Goal: Task Accomplishment & Management: Complete application form

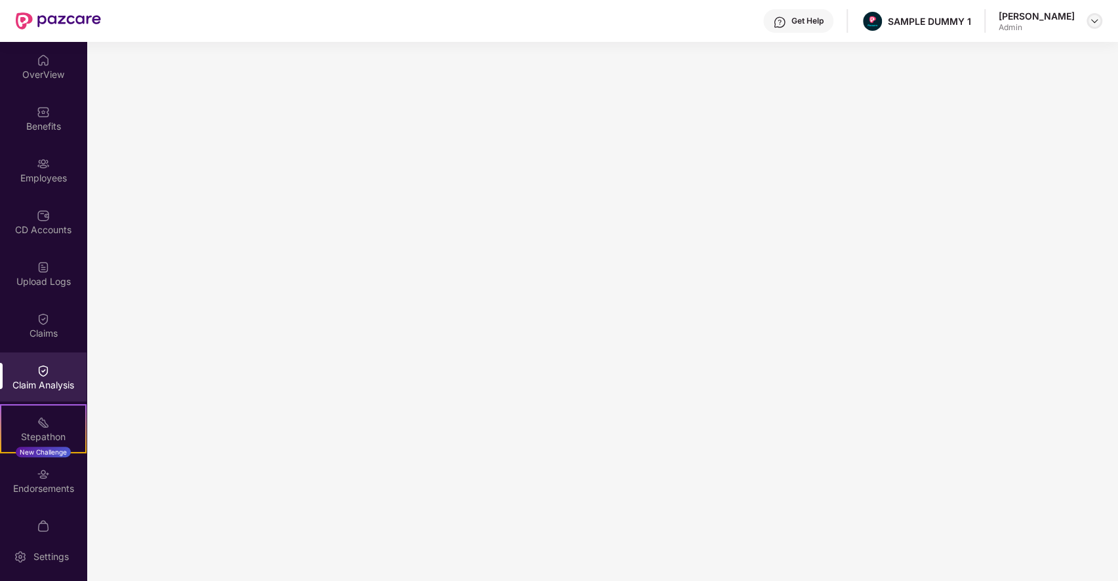
click at [1092, 17] on img at bounding box center [1094, 21] width 10 height 10
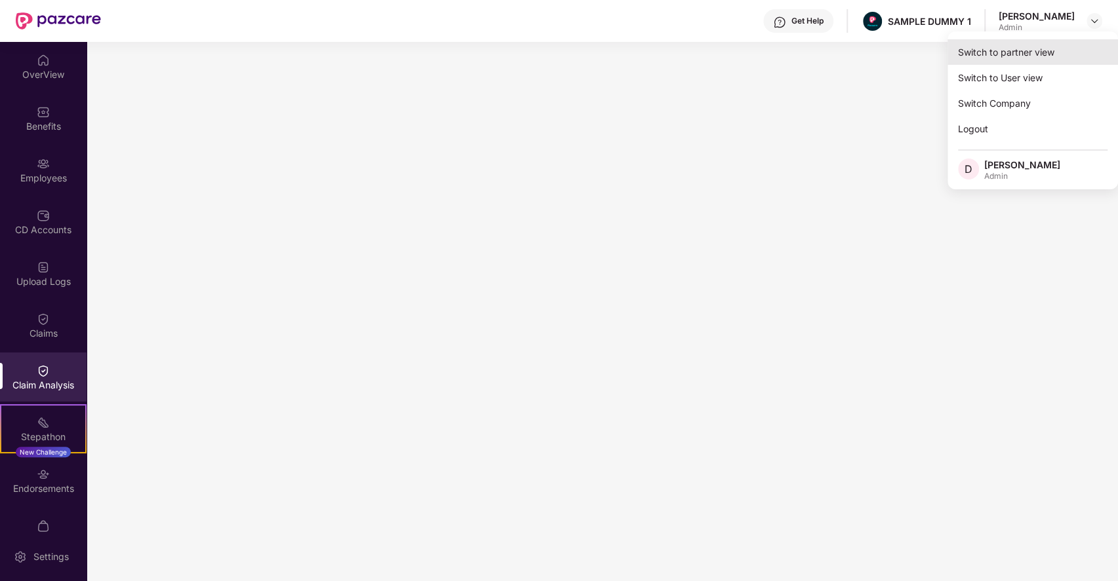
click at [988, 52] on div "Switch to partner view" at bounding box center [1032, 52] width 170 height 26
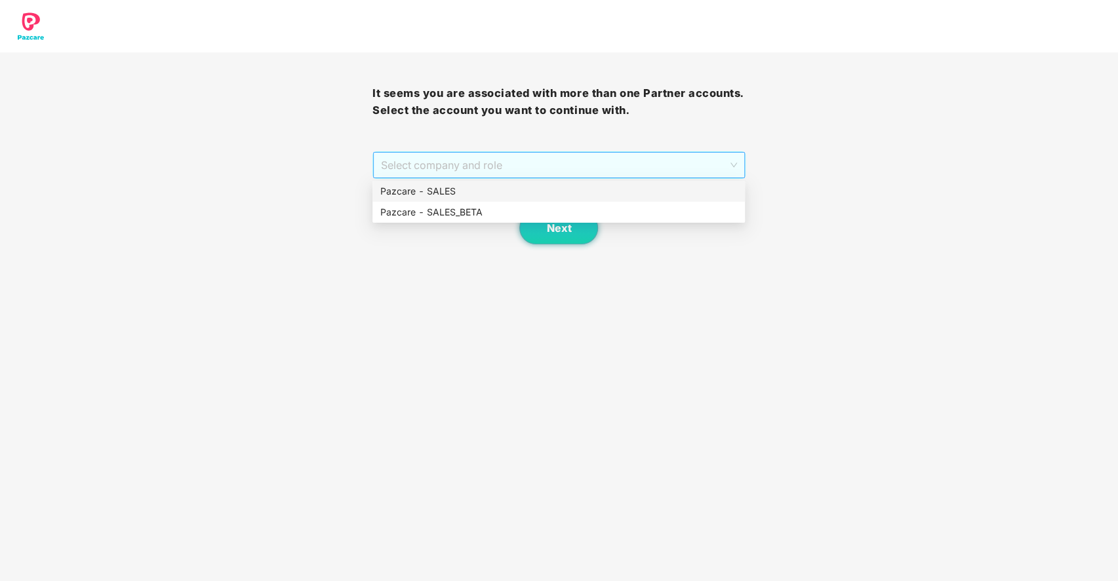
click at [537, 176] on span "Select company and role" at bounding box center [558, 165] width 355 height 25
click at [489, 191] on div "Pazcare - SALES" at bounding box center [558, 191] width 357 height 14
click at [568, 222] on span "Next" at bounding box center [558, 228] width 25 height 12
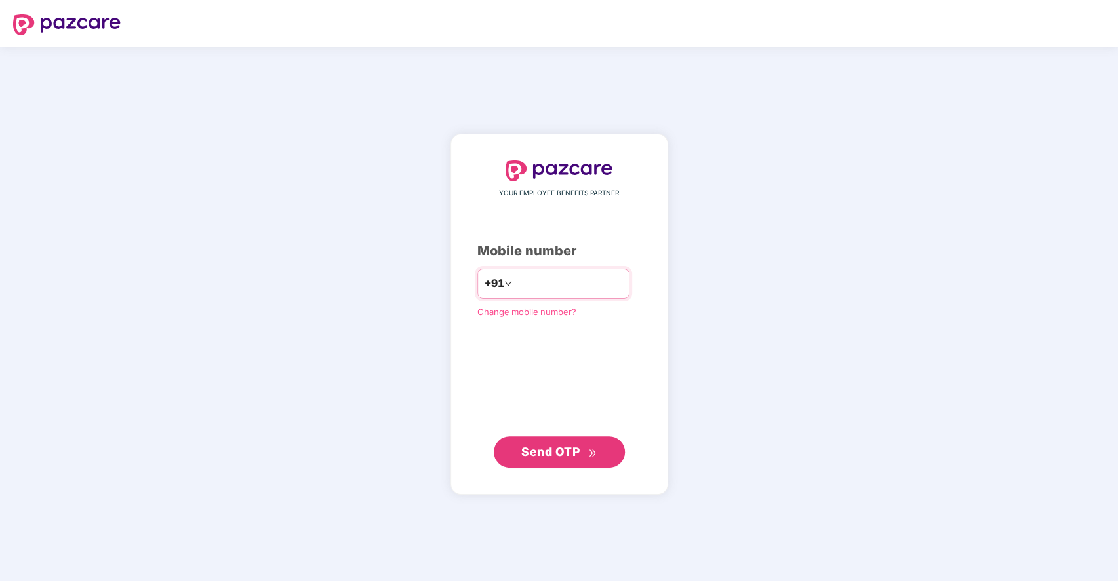
click at [566, 288] on input "number" at bounding box center [568, 283] width 107 height 21
type input "**********"
click at [531, 456] on span "Send OTP" at bounding box center [550, 451] width 58 height 14
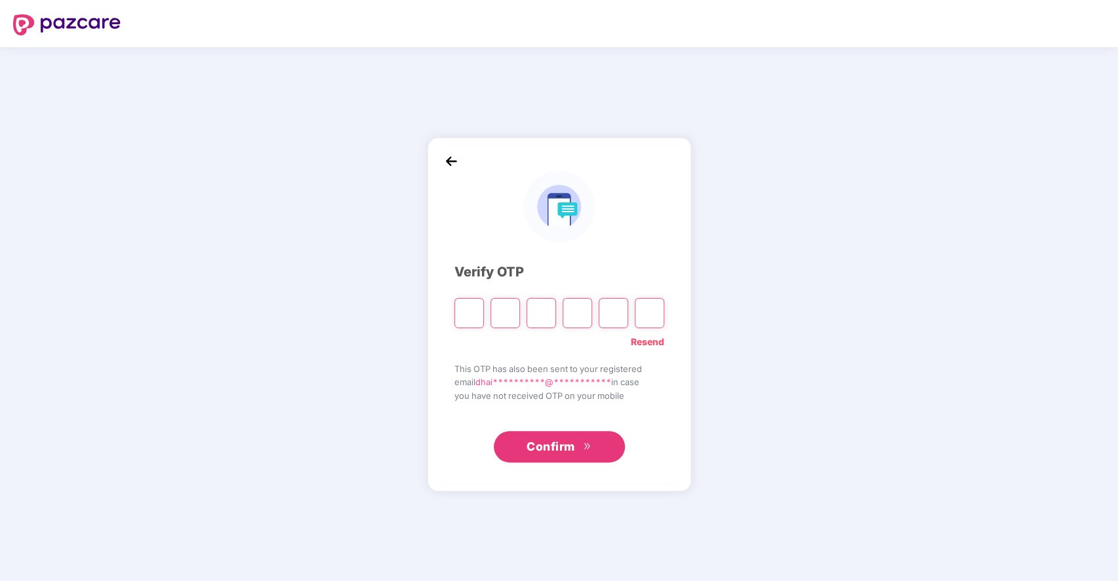
type input "*"
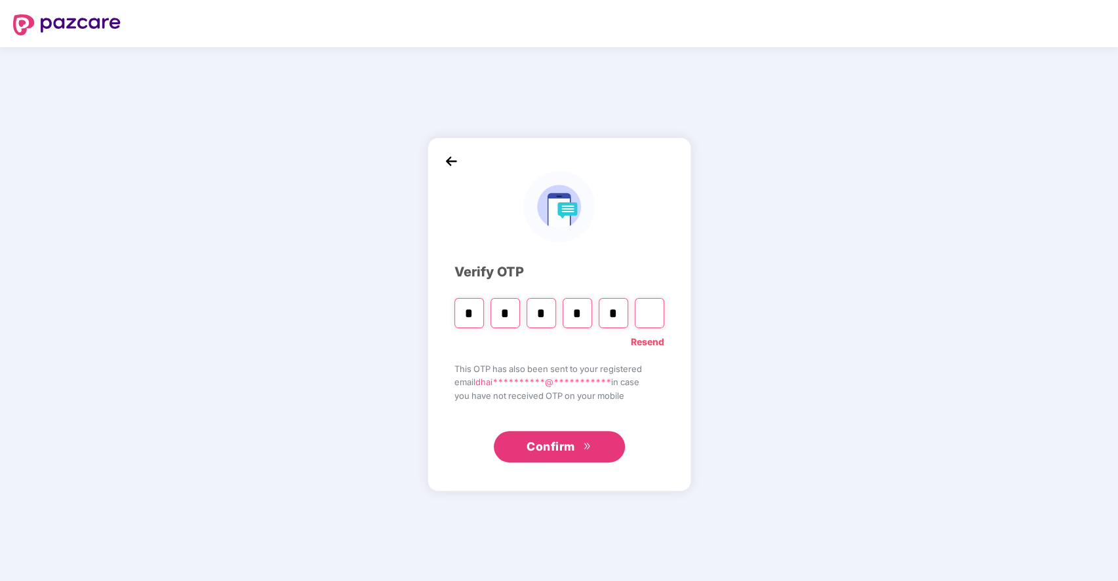
type input "*"
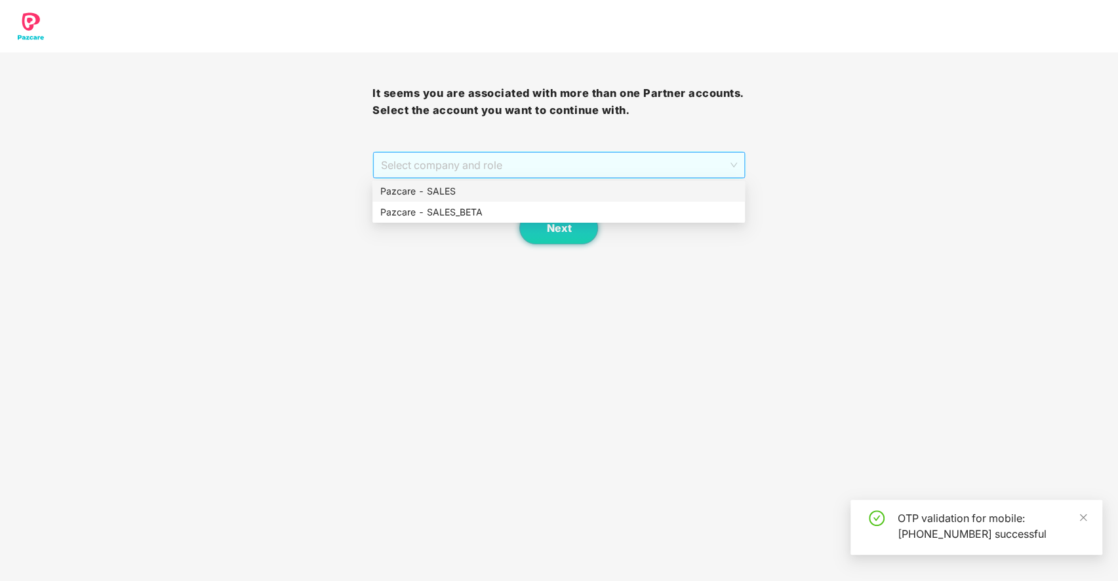
click at [537, 173] on span "Select company and role" at bounding box center [558, 165] width 355 height 25
click at [486, 190] on div "Pazcare - SALES" at bounding box center [558, 191] width 357 height 14
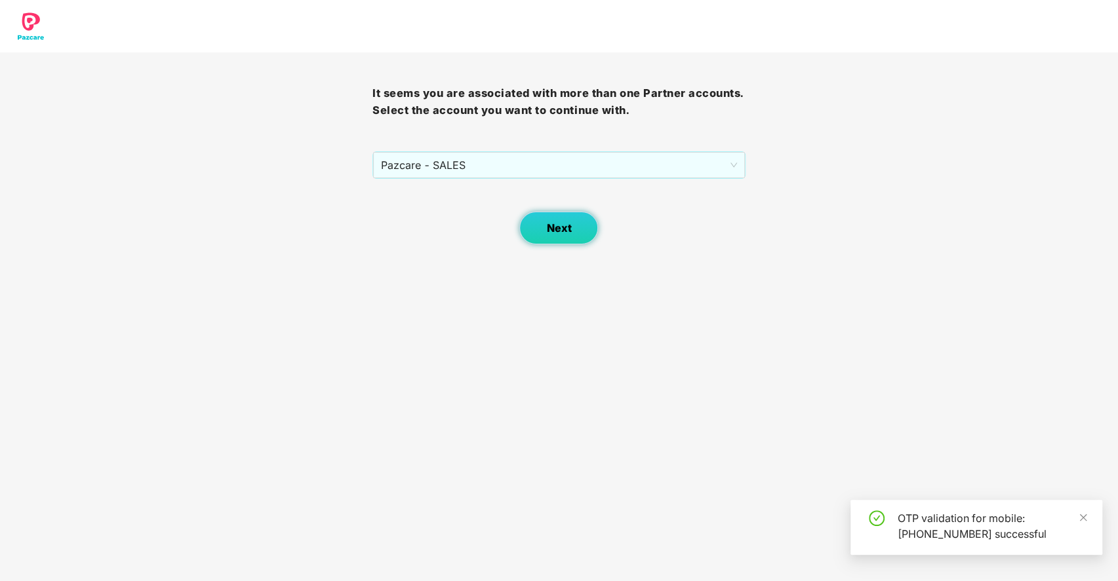
click at [568, 224] on span "Next" at bounding box center [558, 228] width 25 height 12
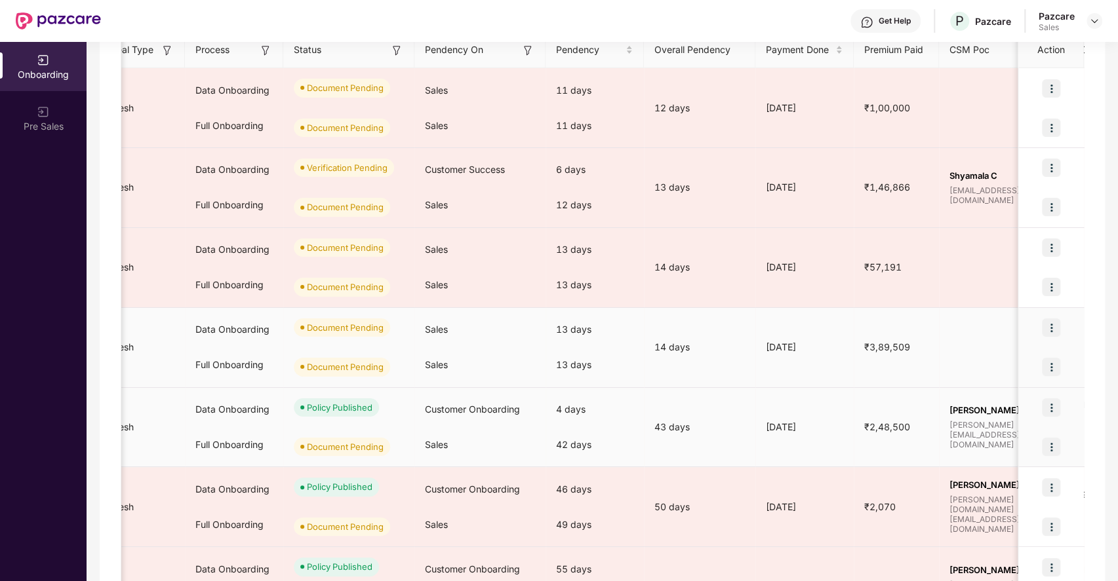
scroll to position [0, 236]
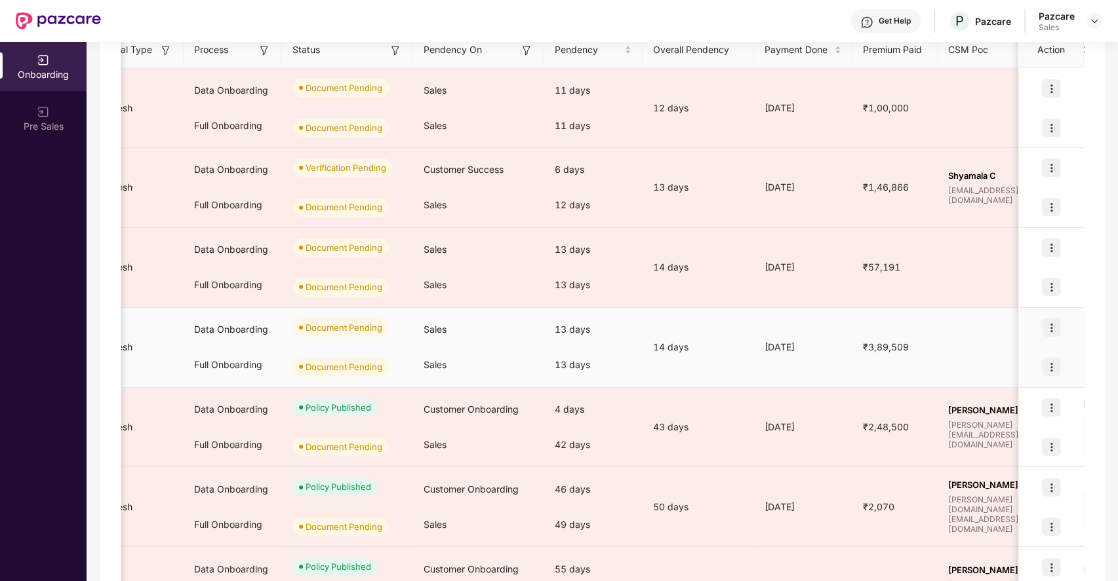
click at [1051, 324] on img at bounding box center [1051, 328] width 18 height 18
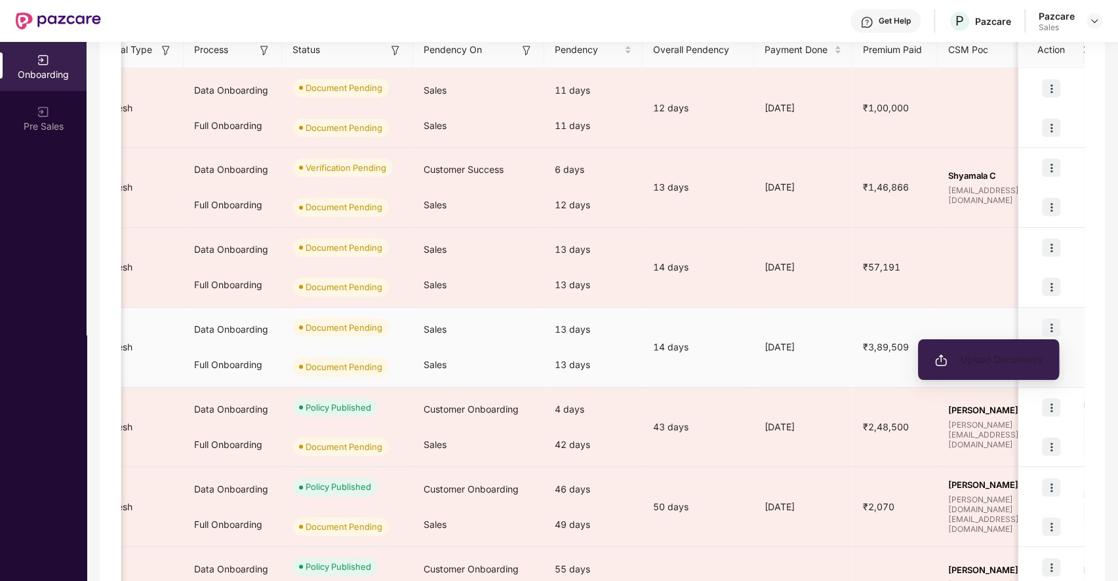
click at [966, 355] on span "Upload Documents" at bounding box center [988, 360] width 108 height 14
click at [941, 362] on img at bounding box center [940, 360] width 13 height 13
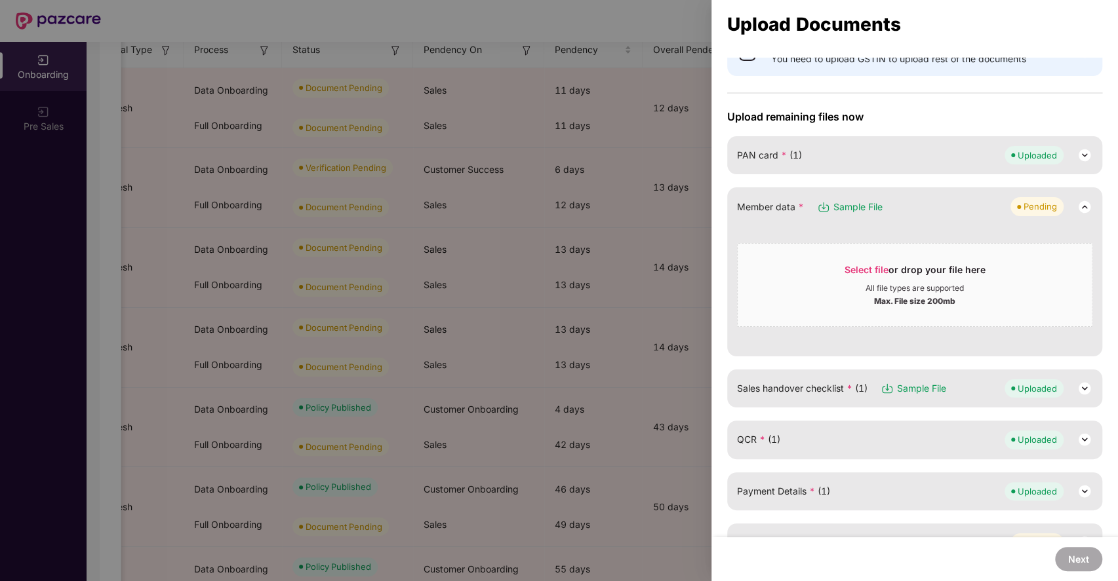
scroll to position [56, 0]
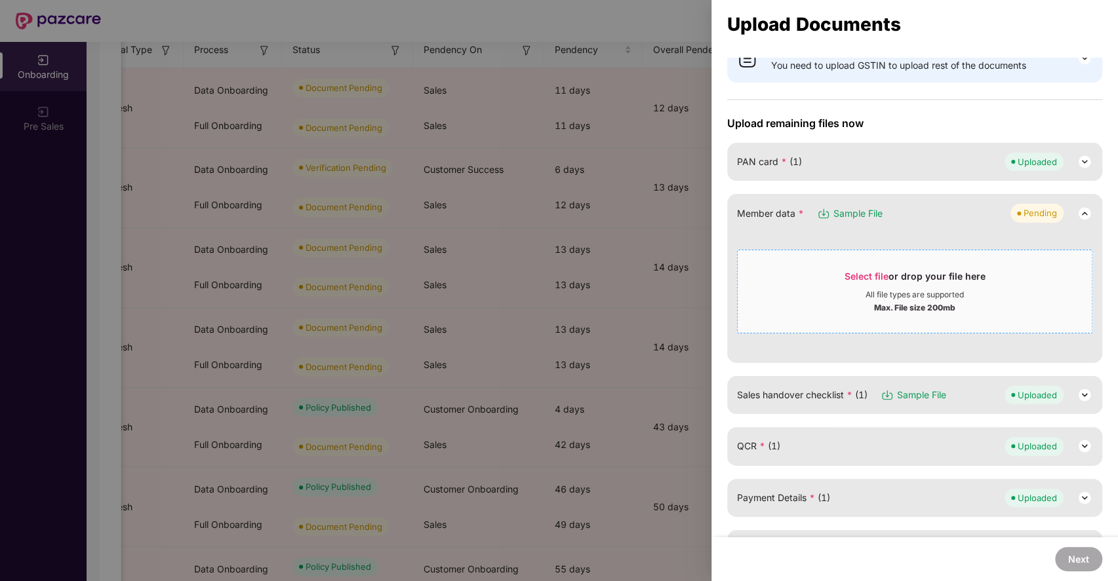
click at [855, 271] on span "Select file" at bounding box center [866, 276] width 44 height 11
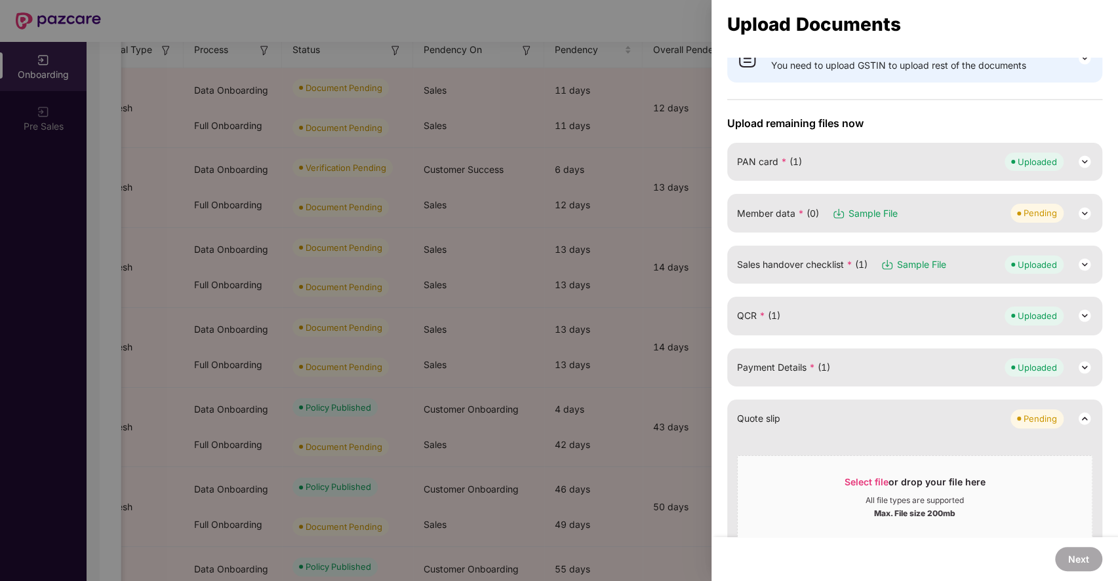
click at [1087, 212] on img at bounding box center [1084, 214] width 16 height 16
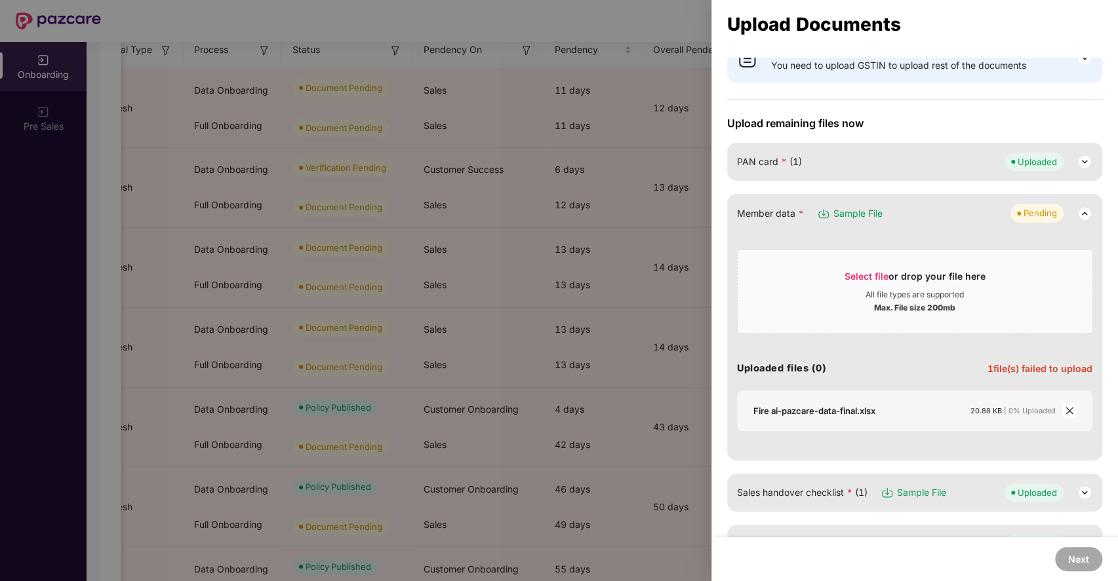
click at [1067, 409] on icon "close" at bounding box center [1068, 410] width 9 height 9
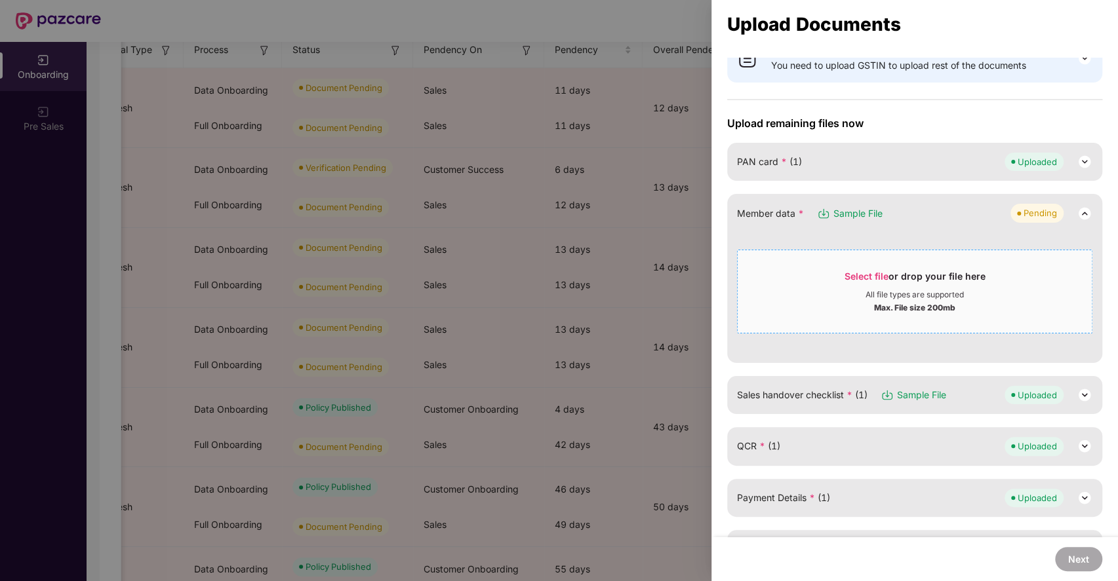
click at [855, 271] on span "Select file" at bounding box center [866, 276] width 44 height 11
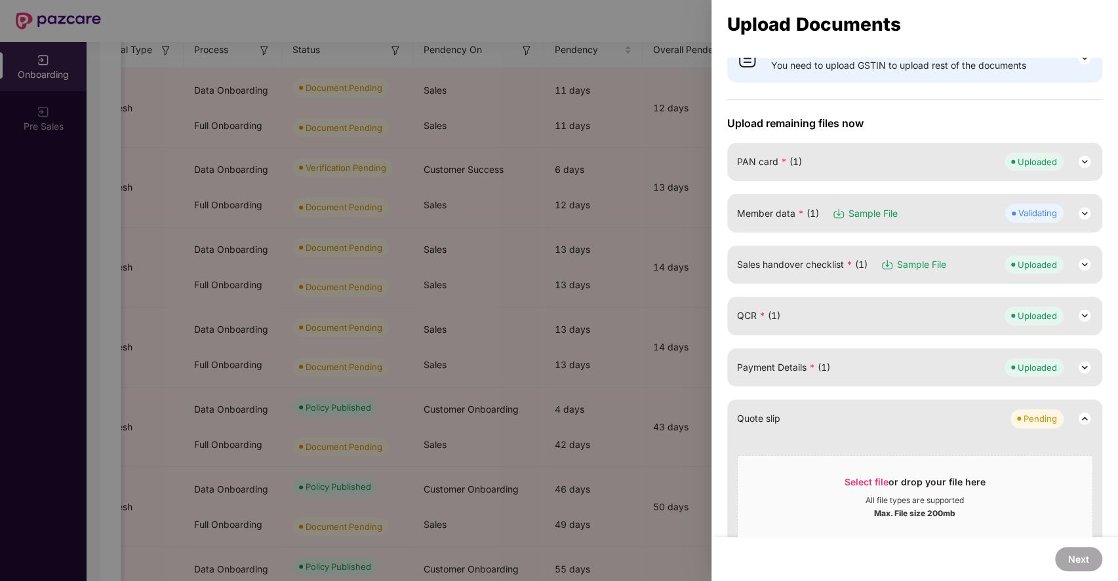
scroll to position [0, 0]
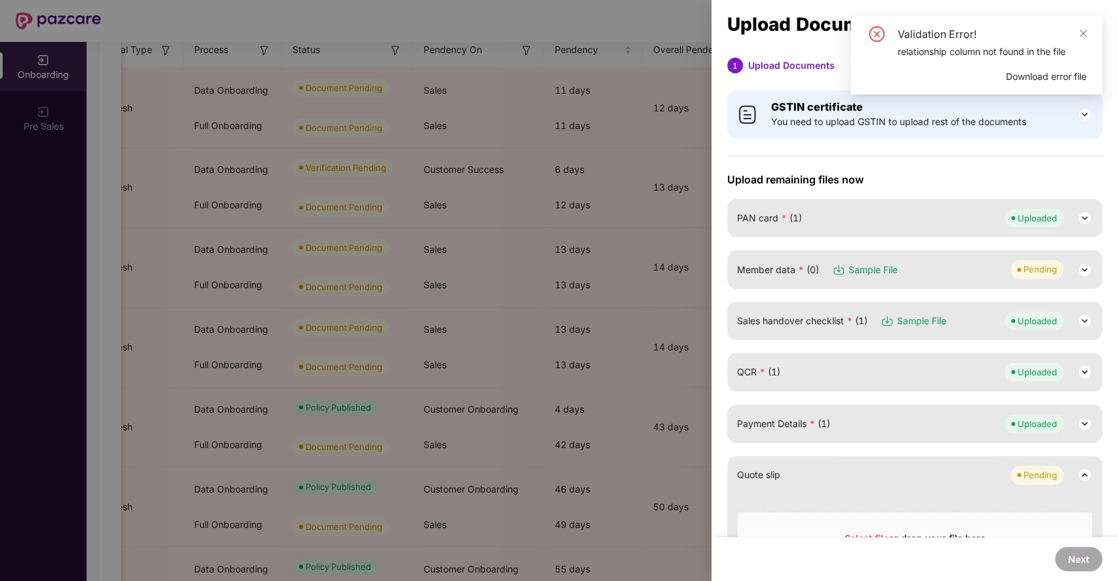
click at [1028, 71] on span "Download error file" at bounding box center [1045, 76] width 81 height 14
click at [1032, 81] on span "Download error file" at bounding box center [1045, 76] width 81 height 14
click at [1083, 35] on icon "close" at bounding box center [1082, 33] width 9 height 9
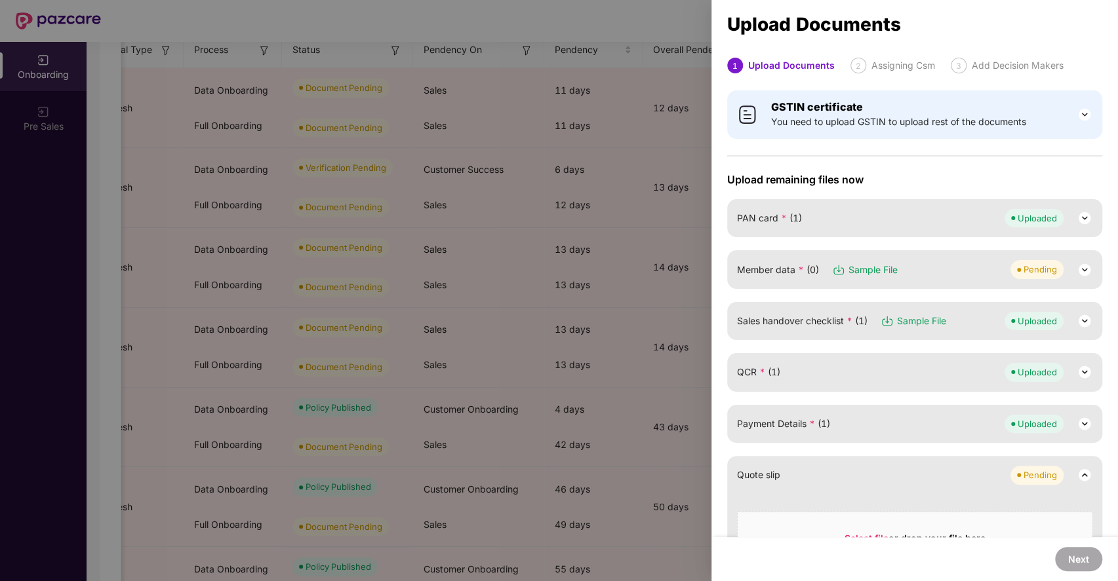
click at [1086, 268] on img at bounding box center [1084, 270] width 16 height 16
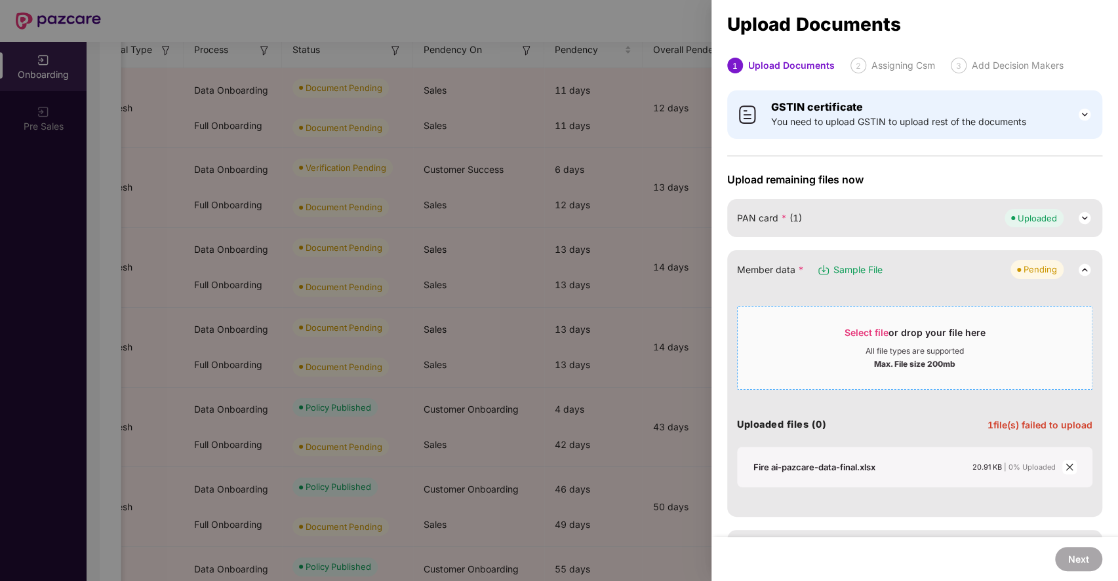
scroll to position [121, 0]
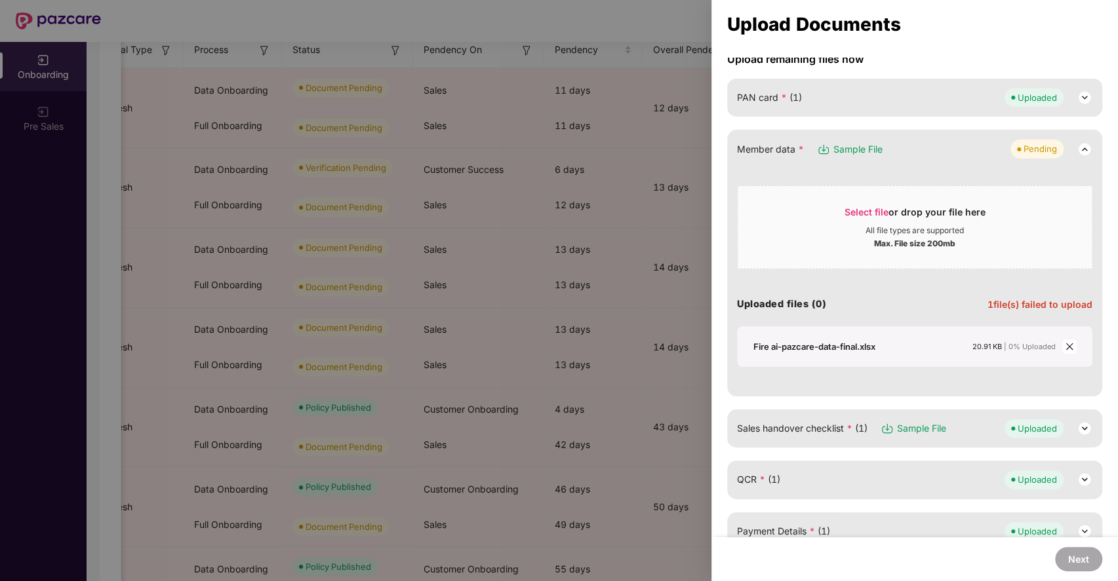
click at [1068, 347] on icon "close" at bounding box center [1068, 346] width 7 height 7
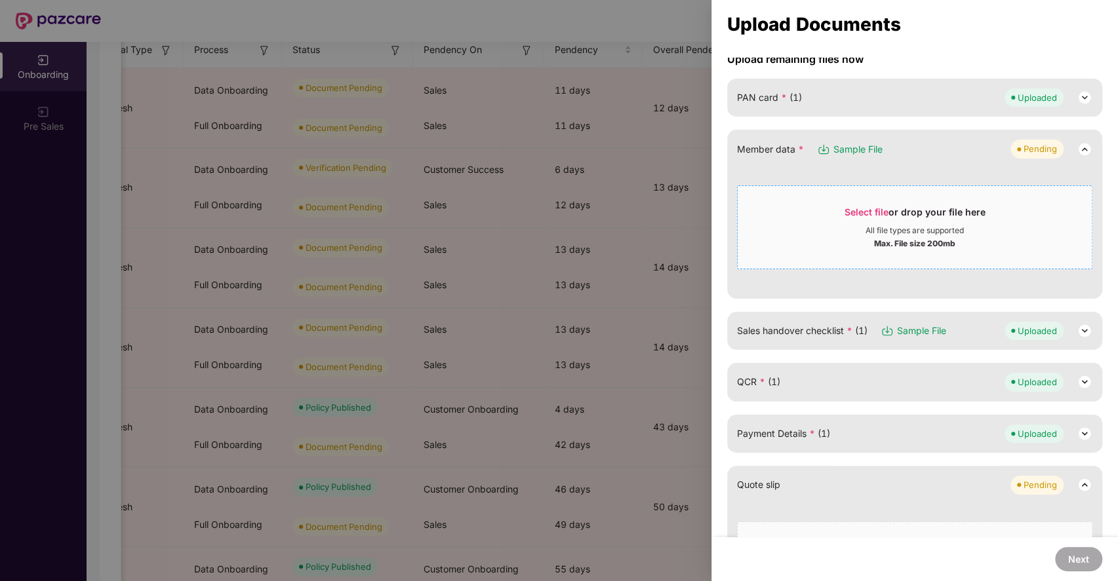
click at [856, 206] on span "Select file" at bounding box center [866, 211] width 44 height 11
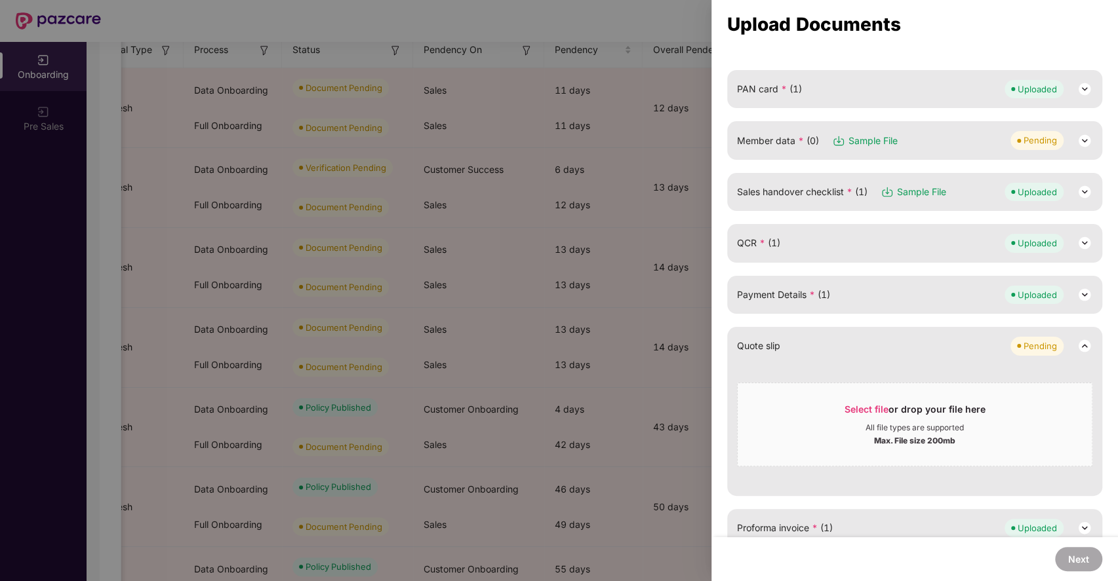
scroll to position [146, 0]
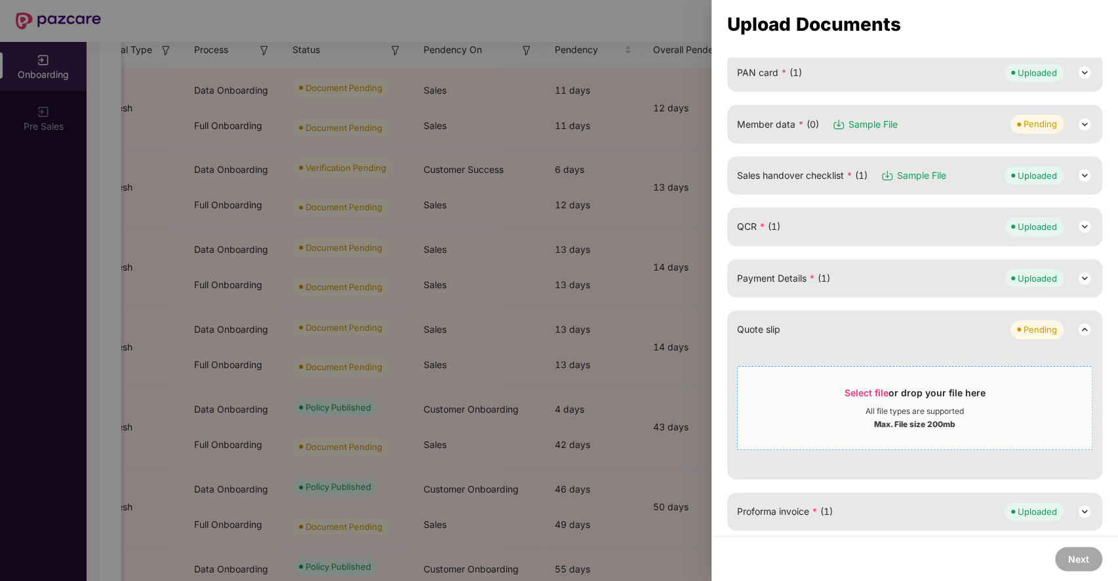
click at [865, 387] on span "Select file" at bounding box center [866, 392] width 44 height 11
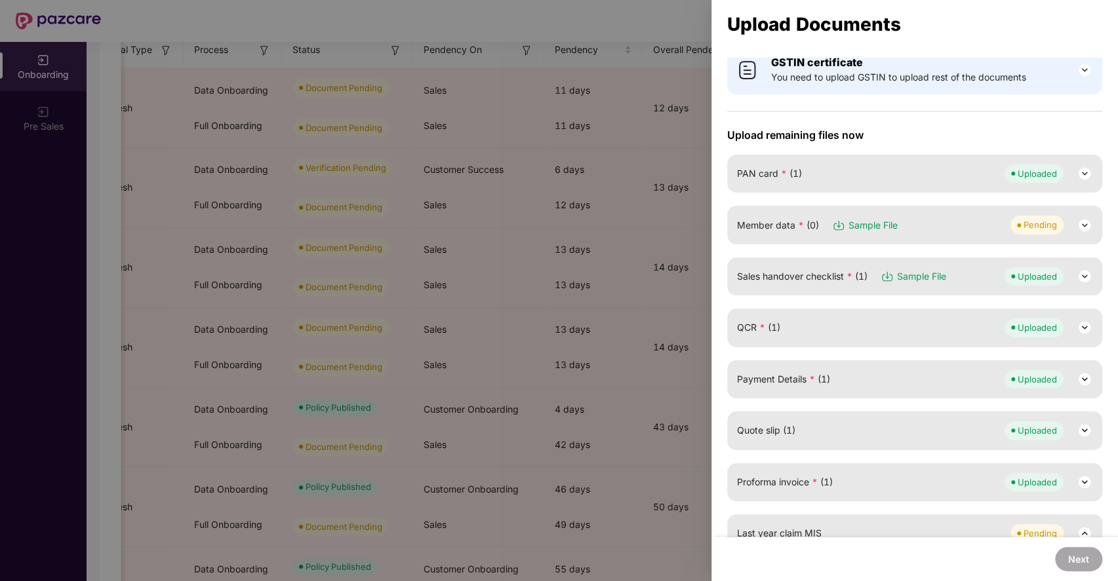
scroll to position [44, 0]
